Goal: Information Seeking & Learning: Learn about a topic

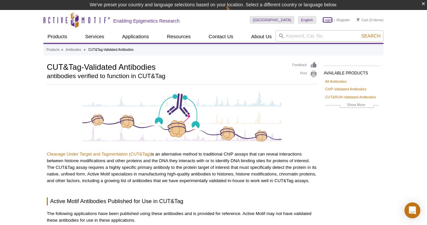
click at [329, 20] on link "Login" at bounding box center [327, 20] width 9 height 5
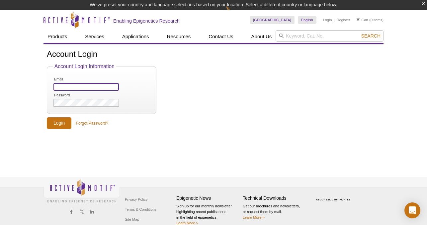
click at [104, 89] on input "Email" at bounding box center [85, 87] width 65 height 8
type input "kirsty.jamieson@epic-bio.com"
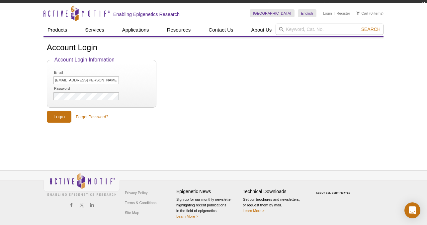
click at [91, 124] on div "Account Login Account Login Information Email kirsty.jamieson@epic-bio.com Pass…" at bounding box center [213, 96] width 340 height 118
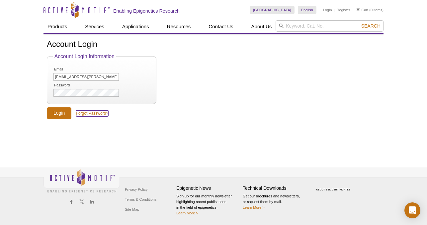
click at [93, 114] on link "Forgot Password?" at bounding box center [92, 113] width 32 height 6
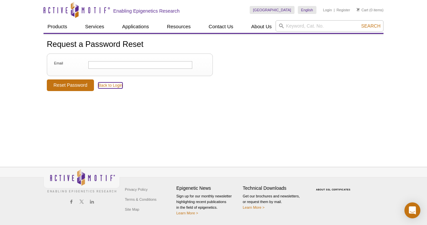
click at [113, 86] on link "Back to Login" at bounding box center [110, 85] width 24 height 6
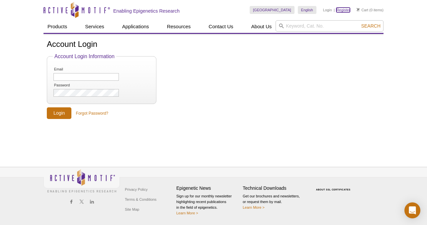
click at [342, 10] on link "Register" at bounding box center [343, 10] width 14 height 5
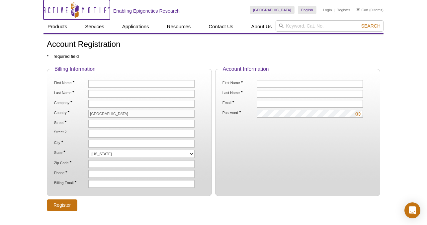
click at [76, 12] on icon "Active Motif Logo" at bounding box center [76, 10] width 66 height 16
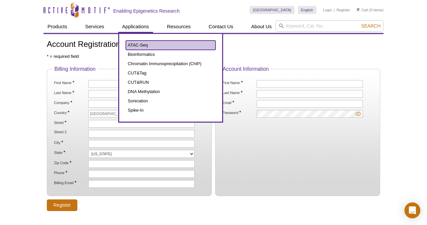
click at [181, 47] on link "ATAC-Seq" at bounding box center [171, 45] width 90 height 9
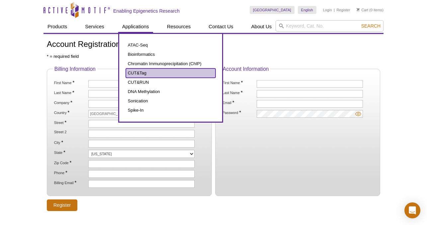
click at [145, 73] on link "CUT&Tag" at bounding box center [171, 72] width 90 height 9
click at [156, 73] on link "CUT&Tag" at bounding box center [171, 72] width 90 height 9
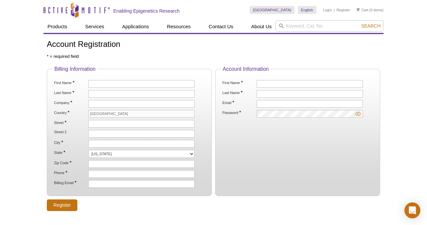
click at [267, 42] on h1 "Account Registration" at bounding box center [213, 45] width 333 height 10
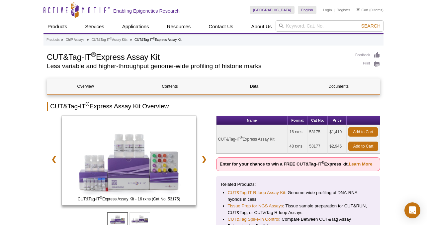
click at [315, 131] on td "53175" at bounding box center [317, 132] width 20 height 14
copy td "53175"
click at [258, 138] on td "CUT&Tag-IT ® Express Assay Kit" at bounding box center [251, 139] width 71 height 29
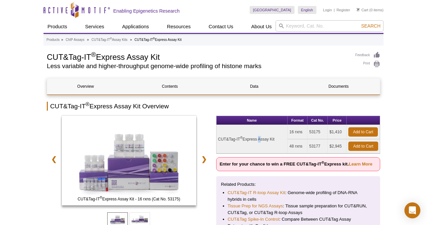
click at [258, 138] on td "CUT&Tag-IT ® Express Assay Kit" at bounding box center [251, 139] width 71 height 29
copy tr "CUT&Tag-IT ® Express Assay Kit"
drag, startPoint x: 331, startPoint y: 131, endPoint x: 341, endPoint y: 132, distance: 10.0
click at [341, 132] on td "$1,410" at bounding box center [337, 132] width 19 height 14
copy td "1,410"
